Goal: Transaction & Acquisition: Purchase product/service

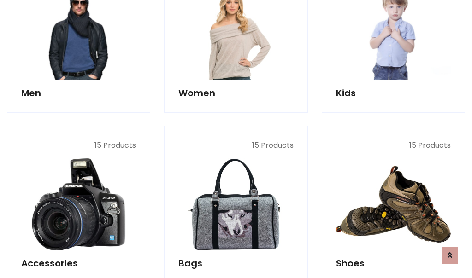
scroll to position [308, 0]
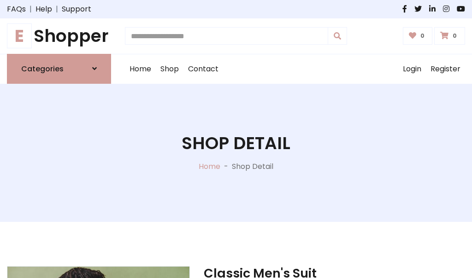
click at [59, 36] on h1 "E Shopper" at bounding box center [59, 36] width 104 height 21
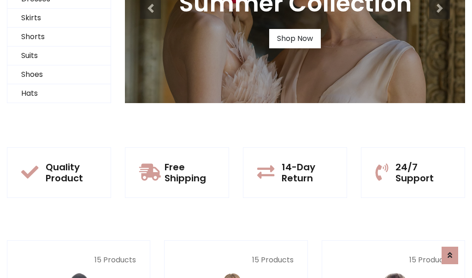
scroll to position [89, 0]
